Goal: Use online tool/utility

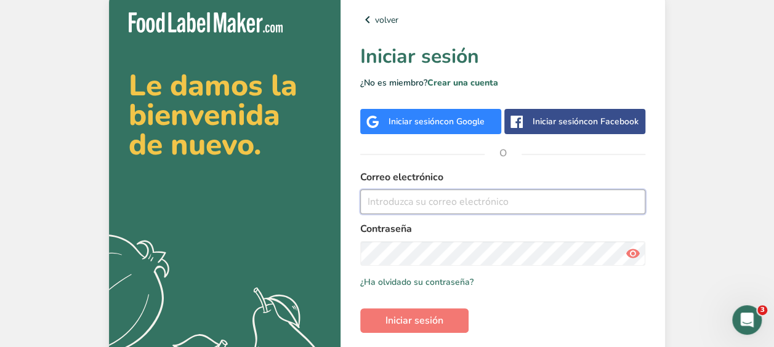
click at [389, 197] on input "email" at bounding box center [502, 202] width 285 height 25
type input "[PERSON_NAME][EMAIL_ADDRESS][DOMAIN_NAME]"
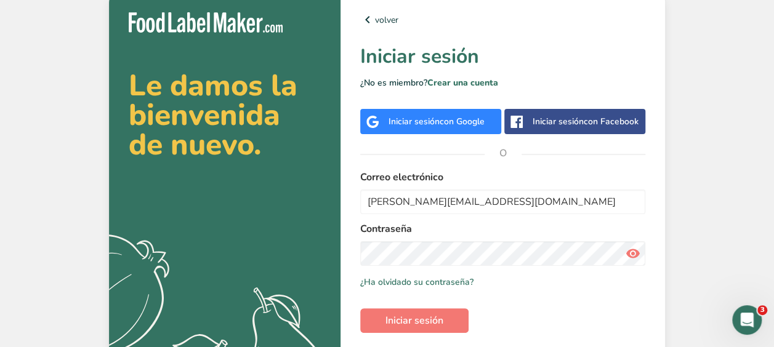
click at [633, 253] on icon at bounding box center [633, 254] width 15 height 22
click at [415, 317] on span "Iniciar sesión" at bounding box center [415, 321] width 58 height 15
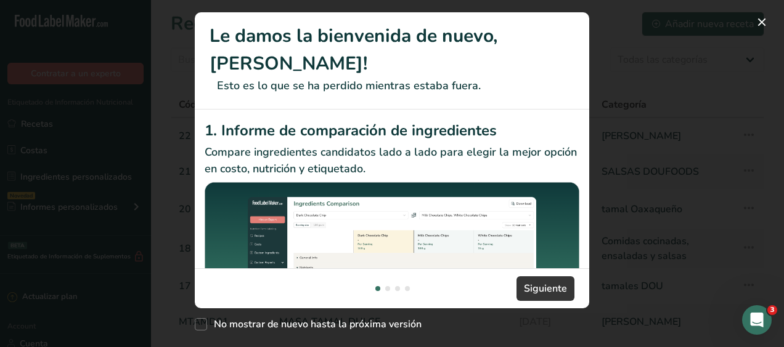
drag, startPoint x: 415, startPoint y: 317, endPoint x: 522, endPoint y: 219, distance: 144.8
click at [522, 219] on div "Le damos la bienvenida de nuevo, [PERSON_NAME]! Esto es lo que se ha perdido mi…" at bounding box center [392, 173] width 394 height 323
click at [535, 290] on span "Siguiente" at bounding box center [545, 289] width 43 height 15
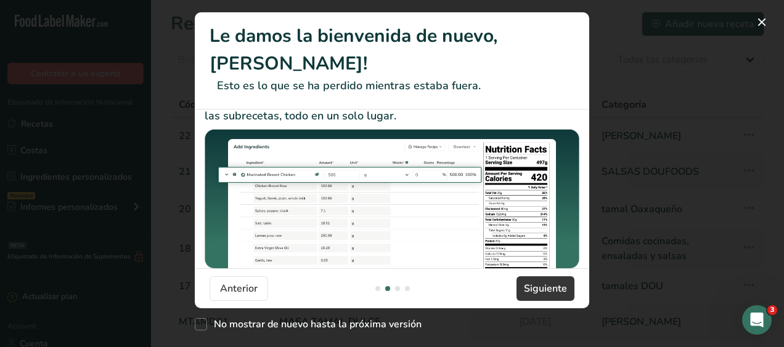
scroll to position [316, 0]
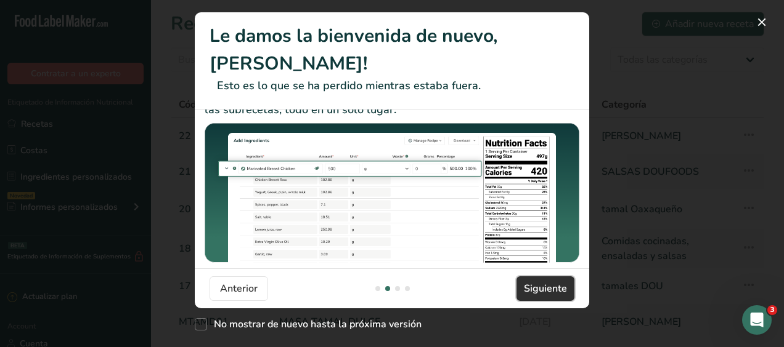
click at [543, 293] on span "Siguiente" at bounding box center [545, 289] width 43 height 15
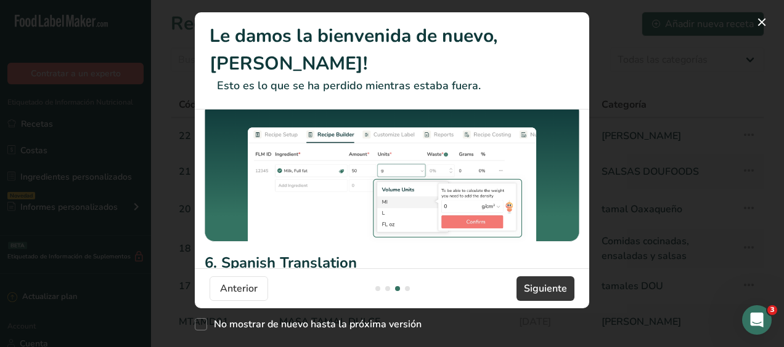
scroll to position [107, 0]
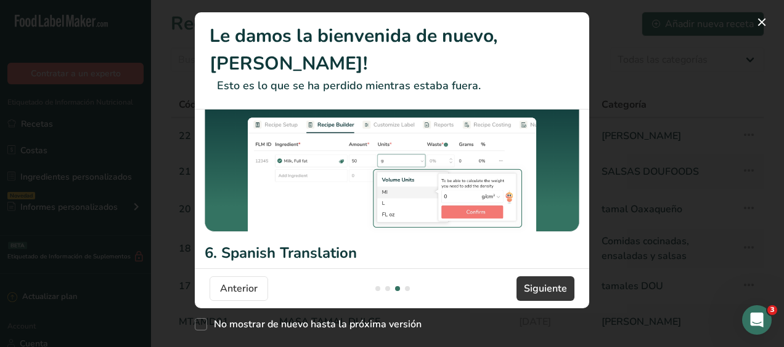
click at [479, 199] on img "New Features" at bounding box center [392, 164] width 375 height 145
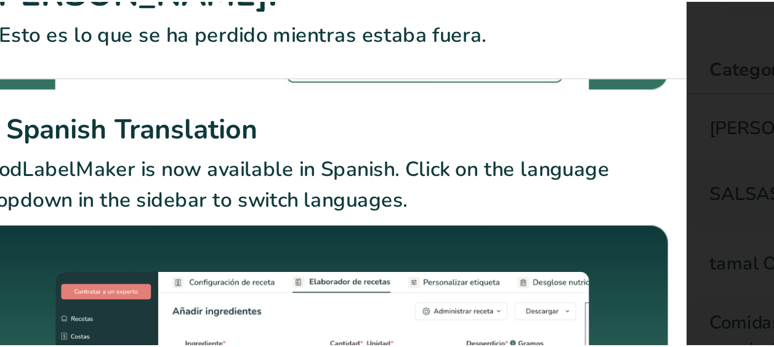
scroll to position [288, 0]
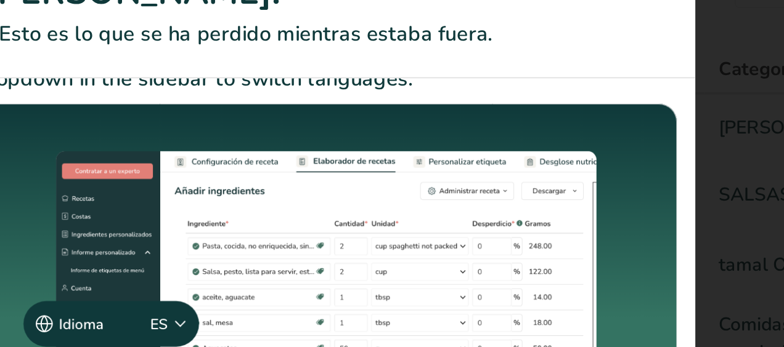
click at [599, 110] on div "New Features" at bounding box center [392, 173] width 784 height 347
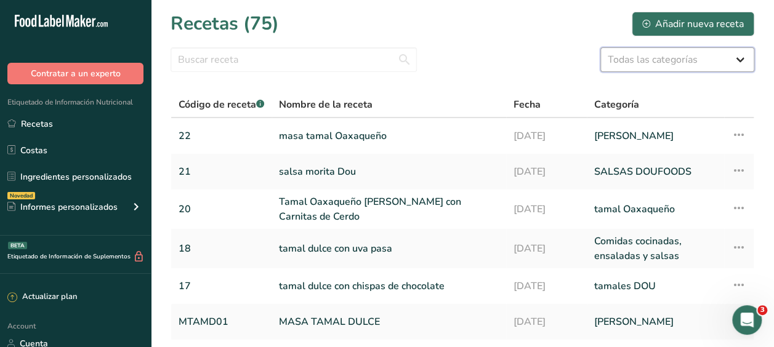
click at [737, 59] on select "Todas las categorías ACOMPAÑAMIENTOS PLATILLOS Productos de panadería Bebidas C…" at bounding box center [678, 59] width 154 height 25
select select "2736"
click at [601, 47] on select "Todas las categorías ACOMPAÑAMIENTOS PLATILLOS Productos de panadería Bebidas C…" at bounding box center [678, 59] width 154 height 25
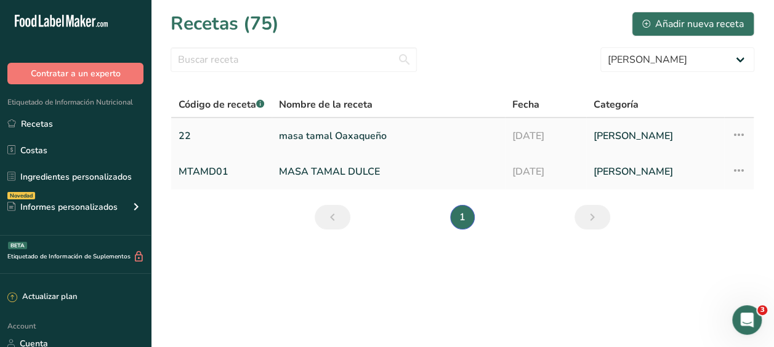
click at [343, 134] on link "masa tamal Oaxaqueño" at bounding box center [388, 136] width 219 height 26
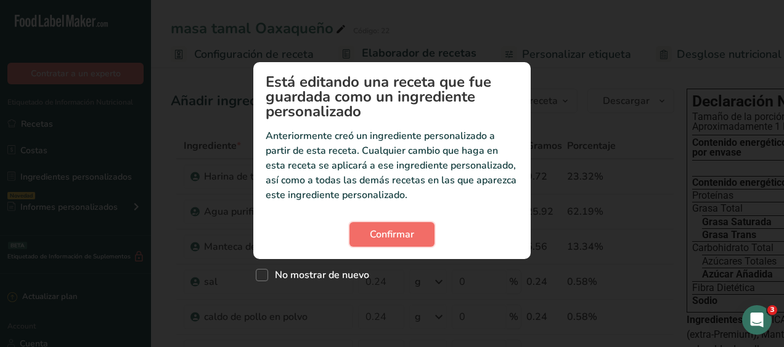
click at [388, 230] on span "Confirmar" at bounding box center [392, 234] width 44 height 15
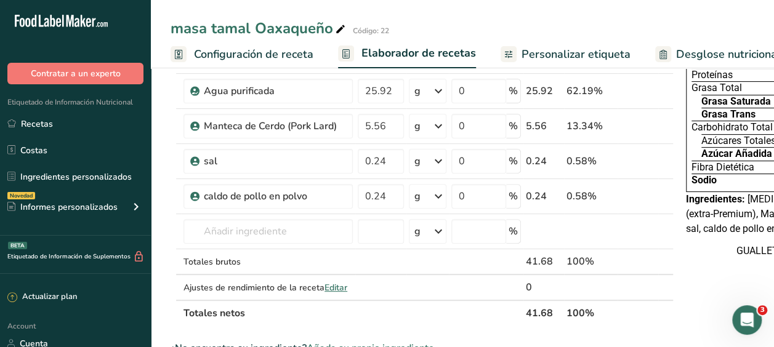
scroll to position [133, 0]
